Goal: Information Seeking & Learning: Learn about a topic

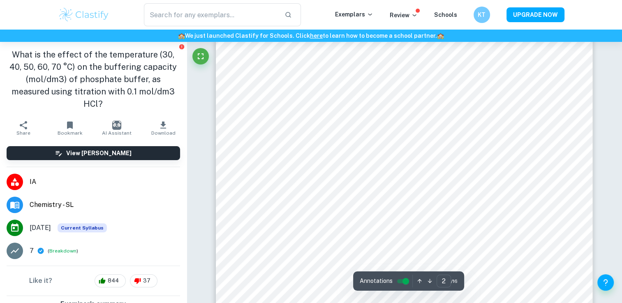
type input "1"
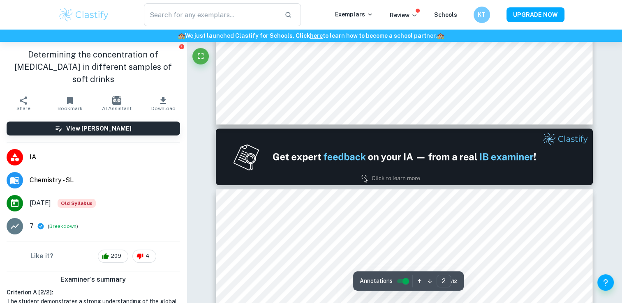
type input "1"
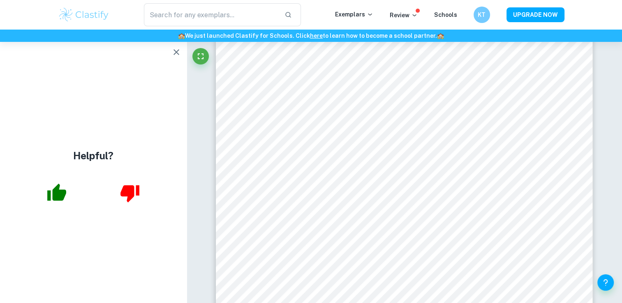
click at [176, 53] on icon "button" at bounding box center [176, 52] width 10 height 10
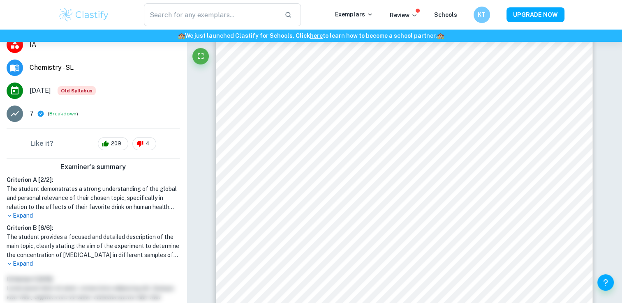
scroll to position [117, 0]
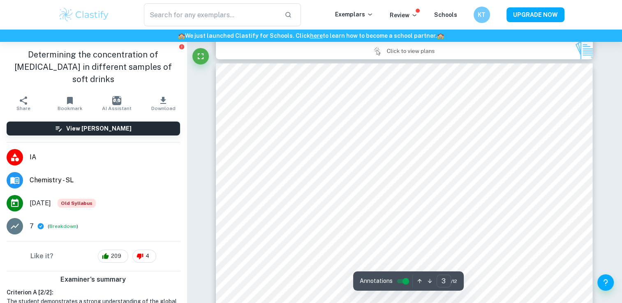
scroll to position [1183, 0]
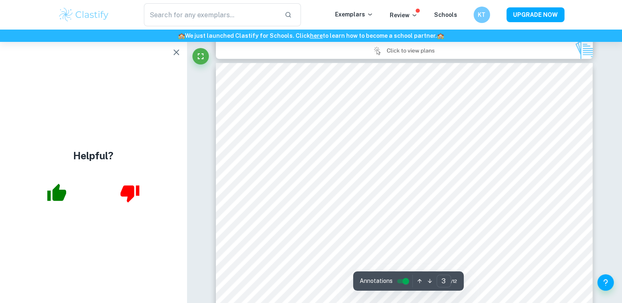
click at [178, 55] on icon "button" at bounding box center [176, 52] width 10 height 10
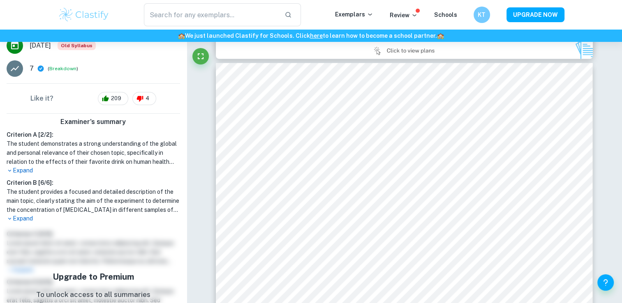
scroll to position [161, 0]
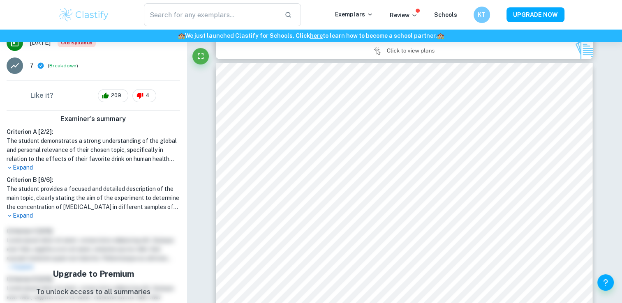
click at [38, 218] on p "Expand" at bounding box center [94, 216] width 174 height 9
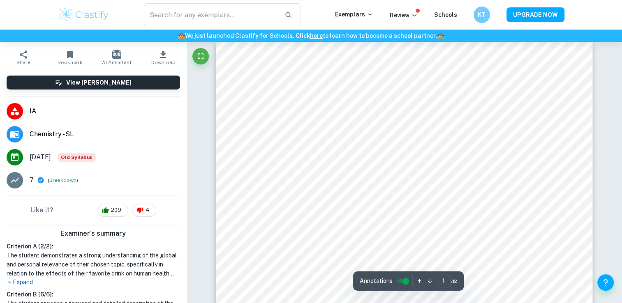
scroll to position [10, 0]
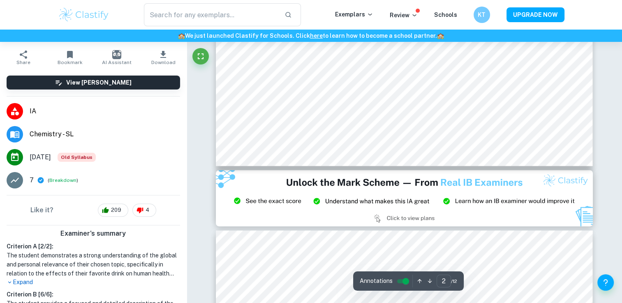
type input "3"
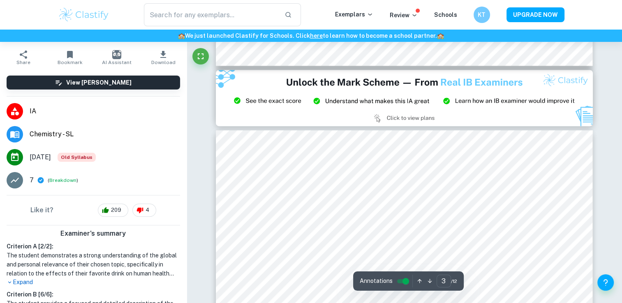
scroll to position [1131, 0]
